Goal: Task Accomplishment & Management: Manage account settings

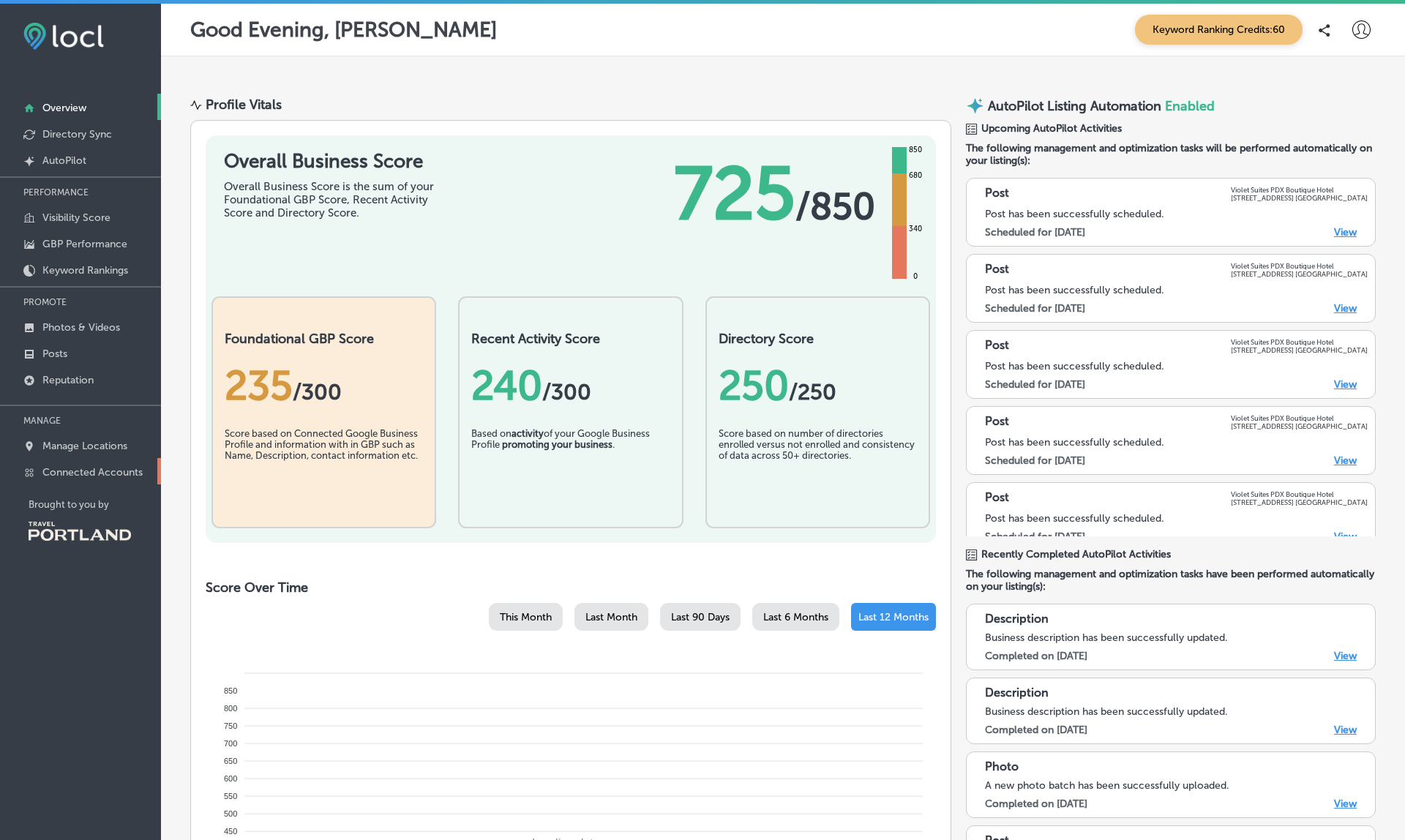
click at [103, 471] on p "Connected Accounts" at bounding box center [93, 472] width 100 height 12
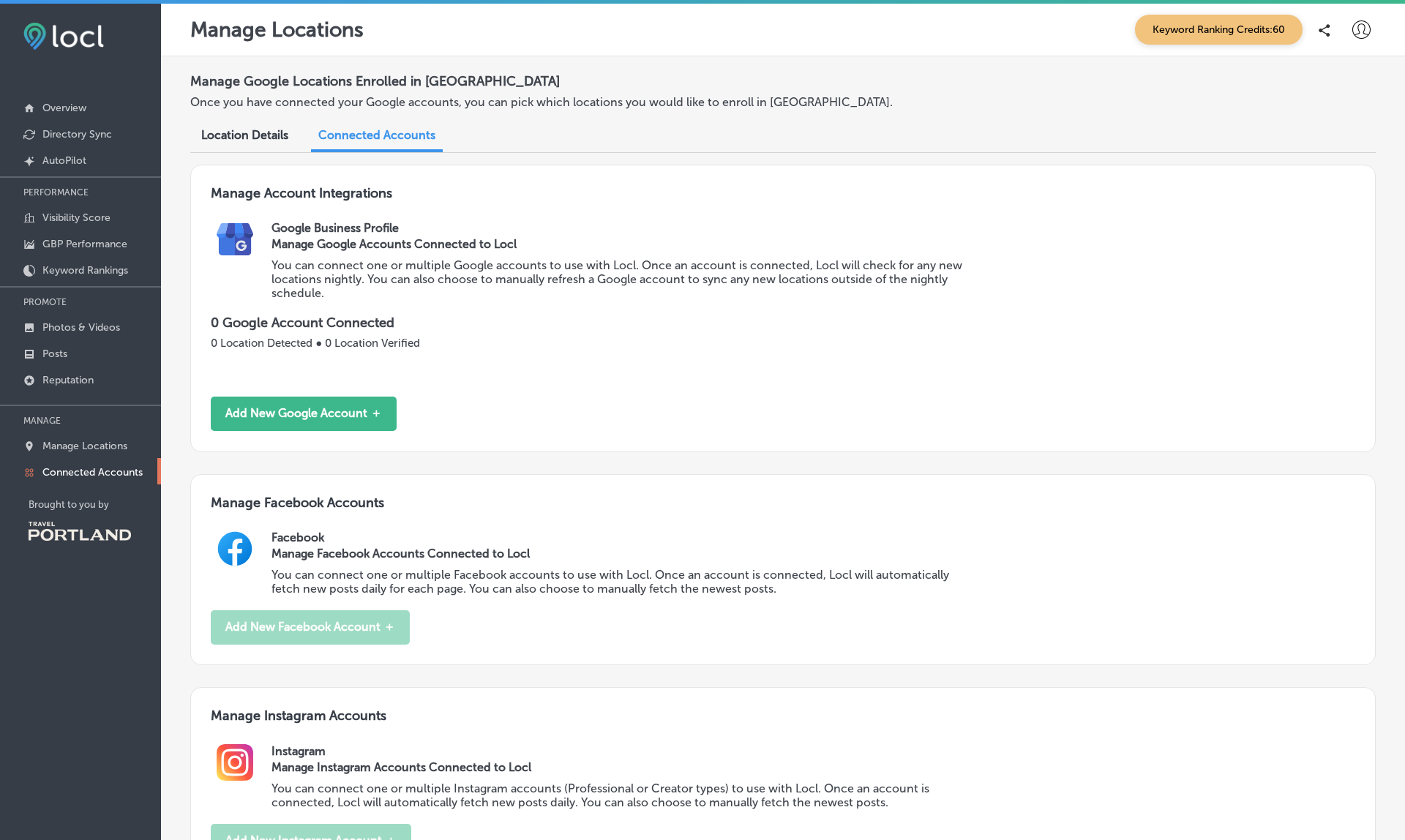
click at [76, 475] on p "Connected Accounts" at bounding box center [93, 472] width 100 height 12
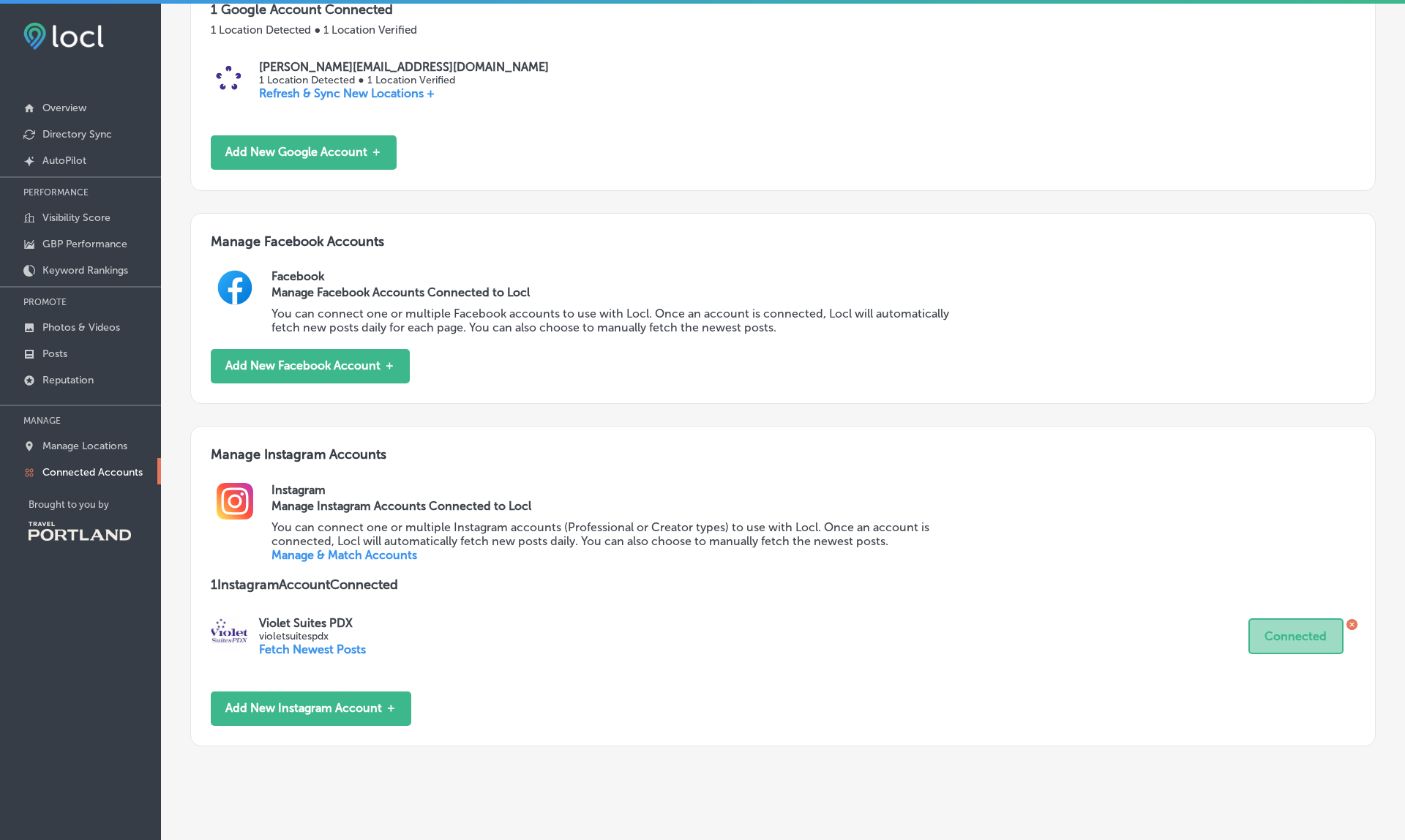
scroll to position [313, 0]
click at [333, 549] on link "Manage & Match Accounts" at bounding box center [344, 556] width 146 height 14
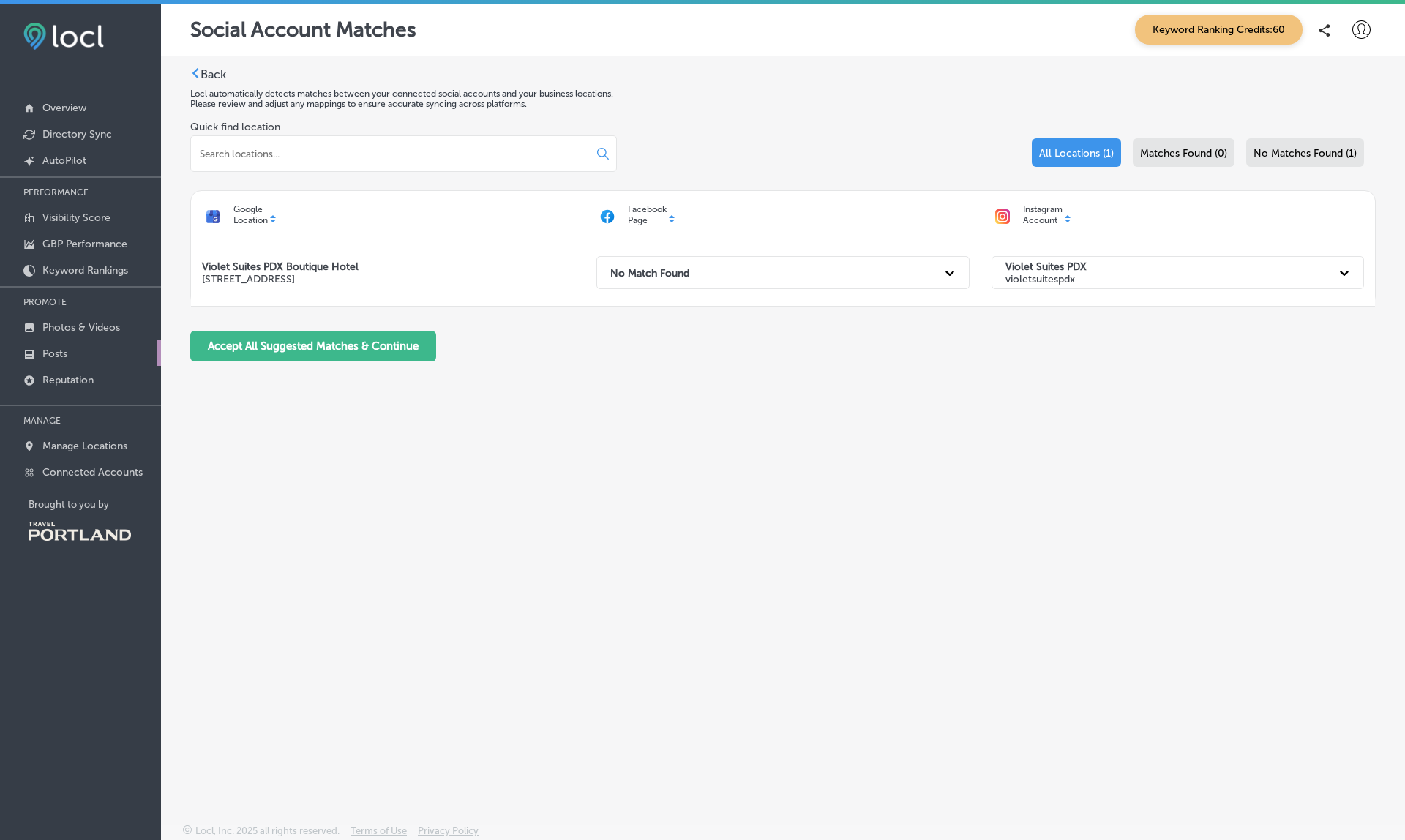
click at [49, 360] on p "Posts" at bounding box center [55, 354] width 25 height 12
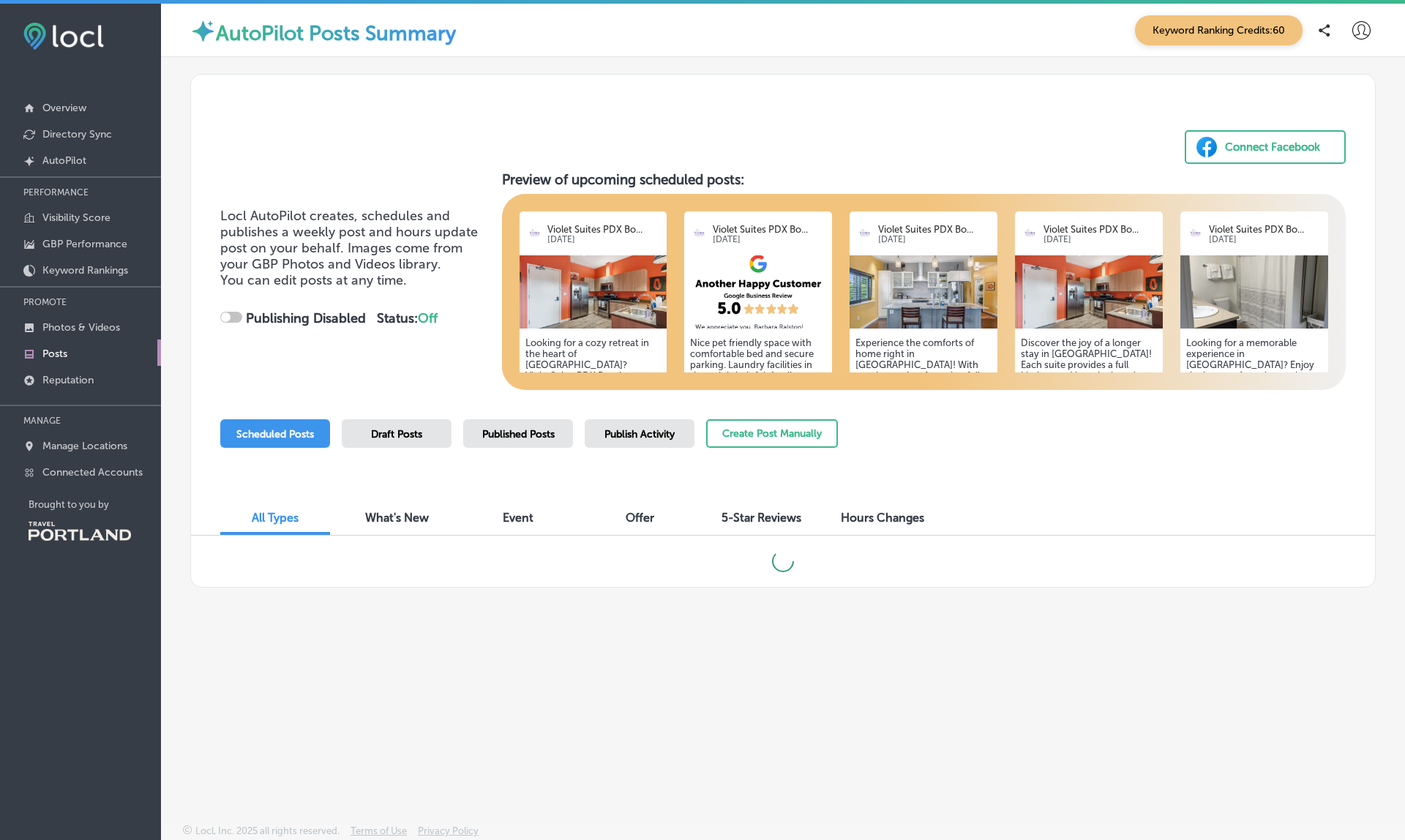
checkbox input "true"
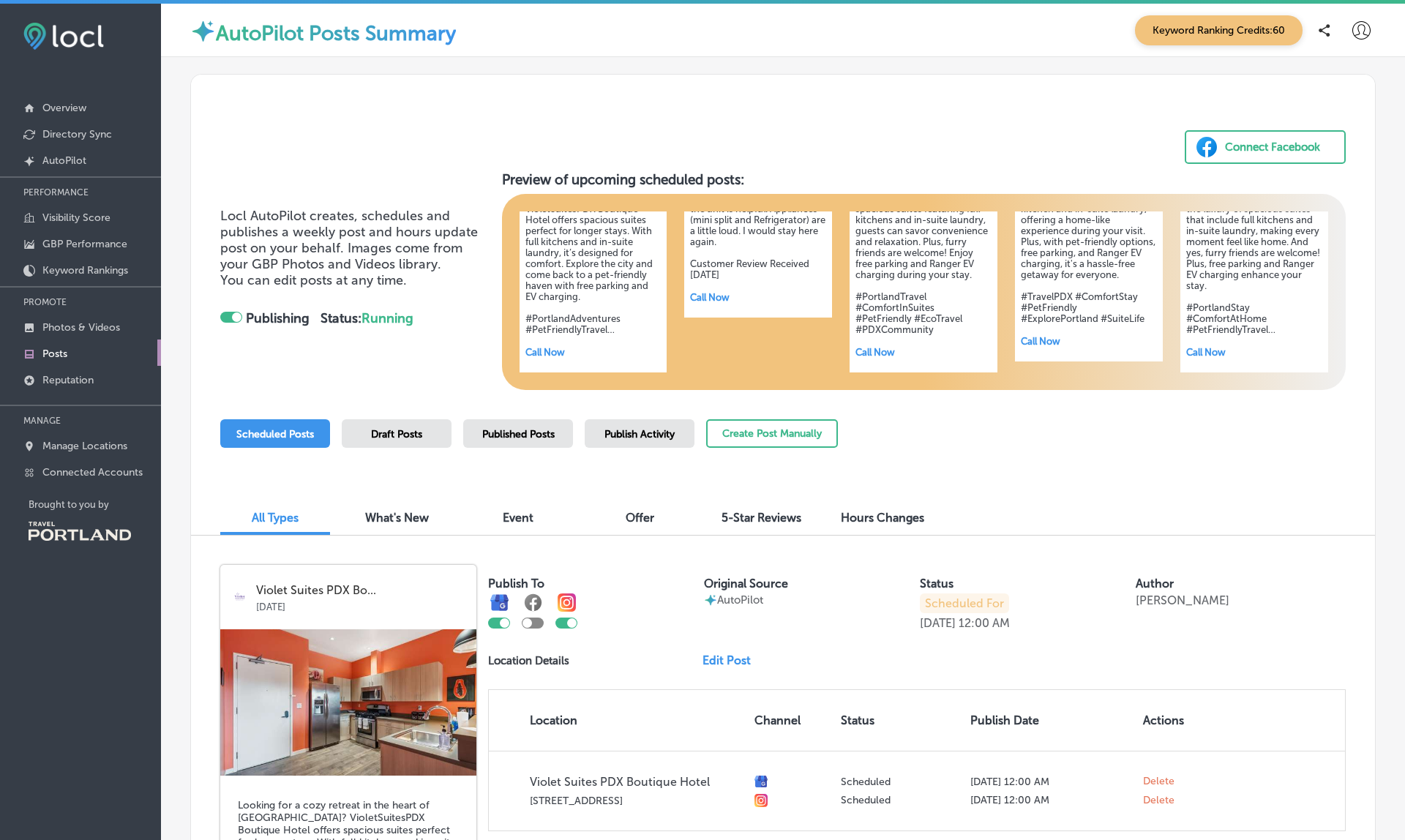
click at [1370, 32] on icon at bounding box center [1362, 30] width 19 height 19
click at [1325, 81] on p "My Account" at bounding box center [1341, 83] width 66 height 18
select select "US"
